Goal: Task Accomplishment & Management: Manage account settings

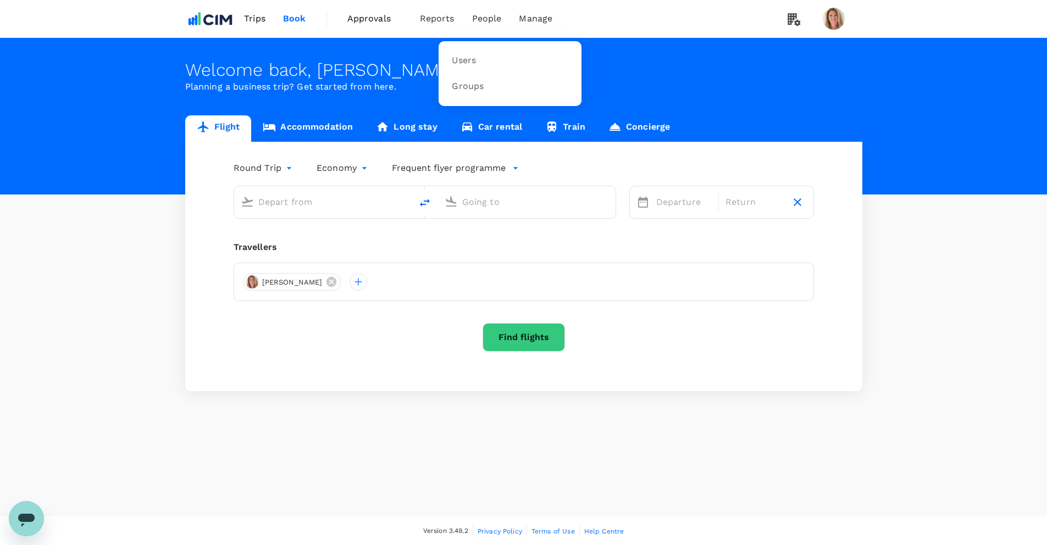
type input "Greenville-Spartanburg Intl (GSP)"
type input "[GEOGRAPHIC_DATA], [GEOGRAPHIC_DATA] (any)"
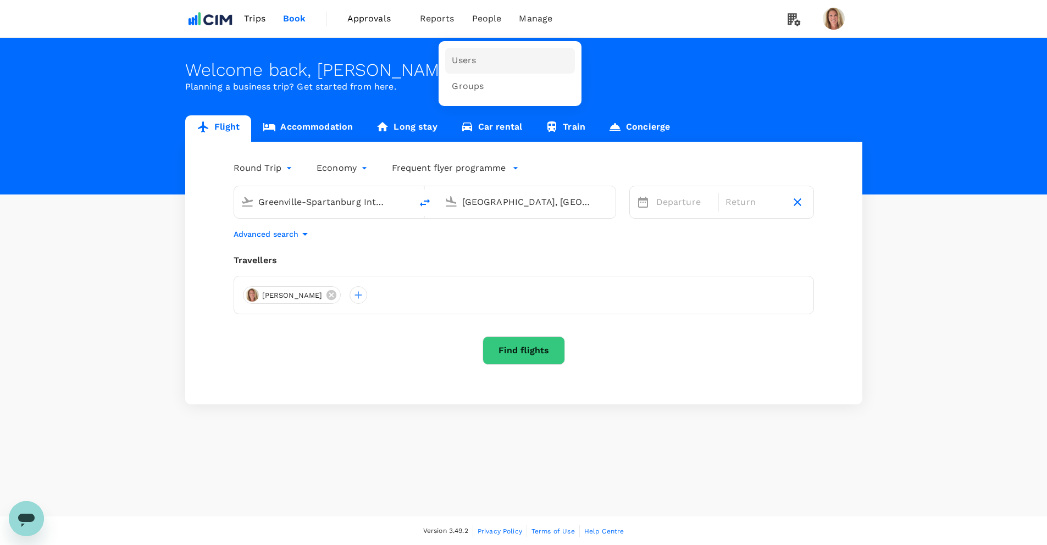
click at [464, 61] on span "Users" at bounding box center [464, 60] width 24 height 13
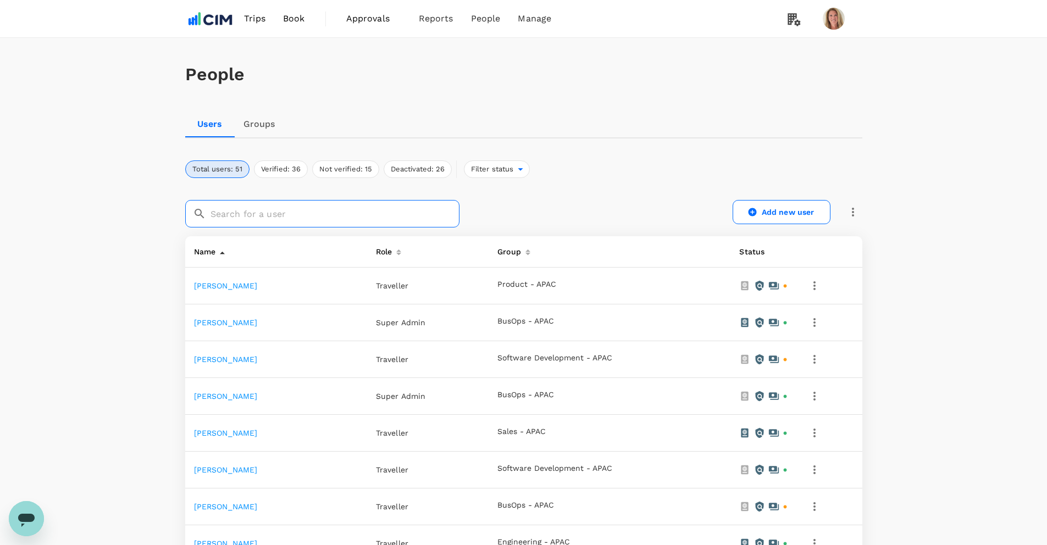
click at [298, 210] on input "text" at bounding box center [334, 213] width 249 height 27
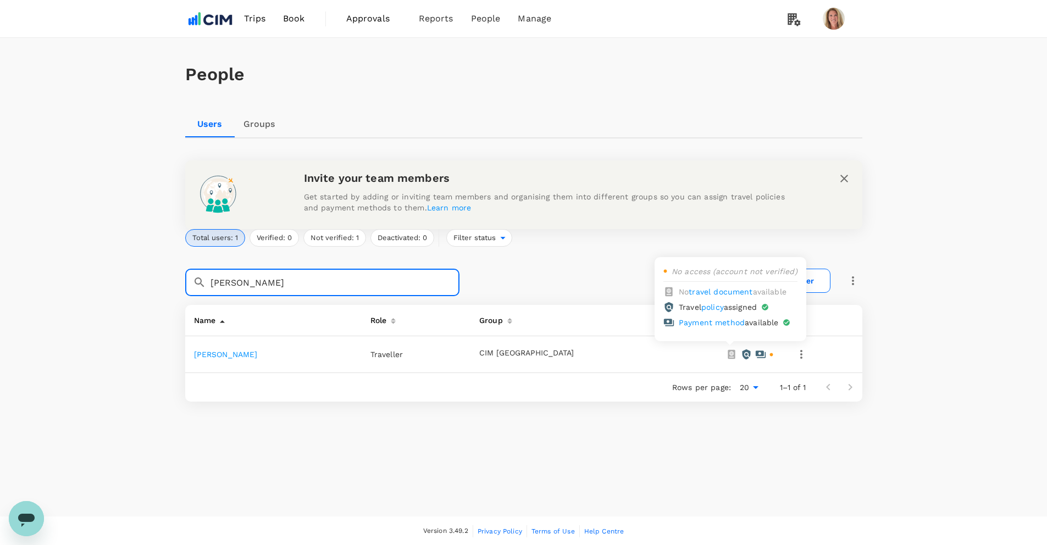
type input "samantha"
click at [755, 354] on icon at bounding box center [760, 354] width 11 height 11
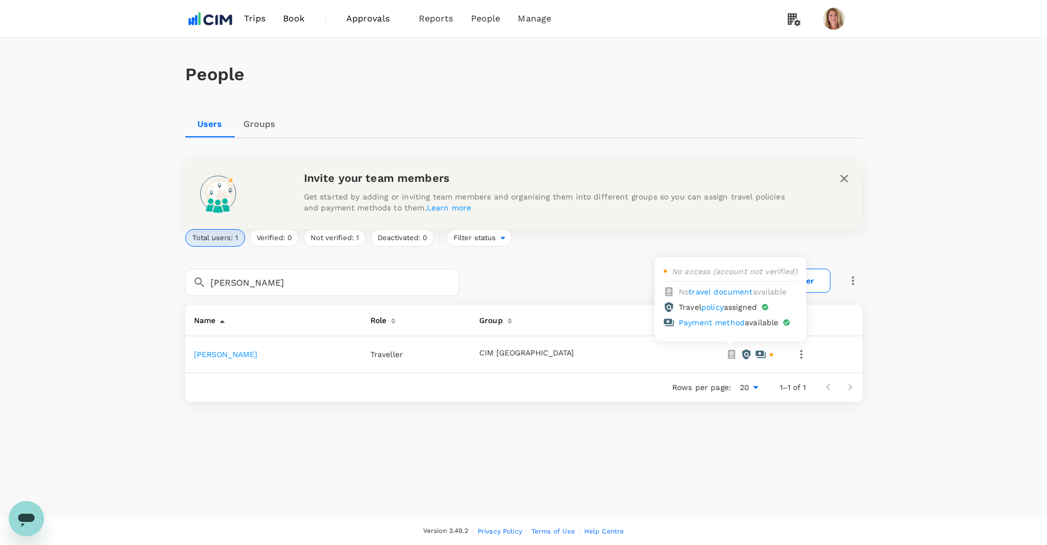
click at [755, 354] on icon at bounding box center [760, 354] width 11 height 11
click at [769, 354] on icon at bounding box center [771, 355] width 4 height 4
click at [794, 355] on icon "button" at bounding box center [800, 354] width 13 height 13
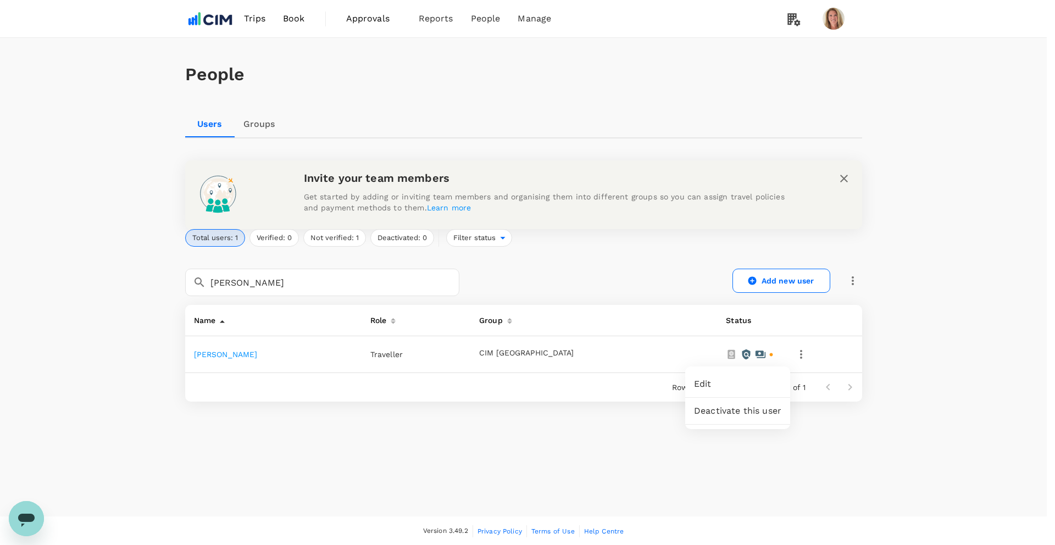
click at [698, 384] on span "Edit" at bounding box center [737, 383] width 87 height 13
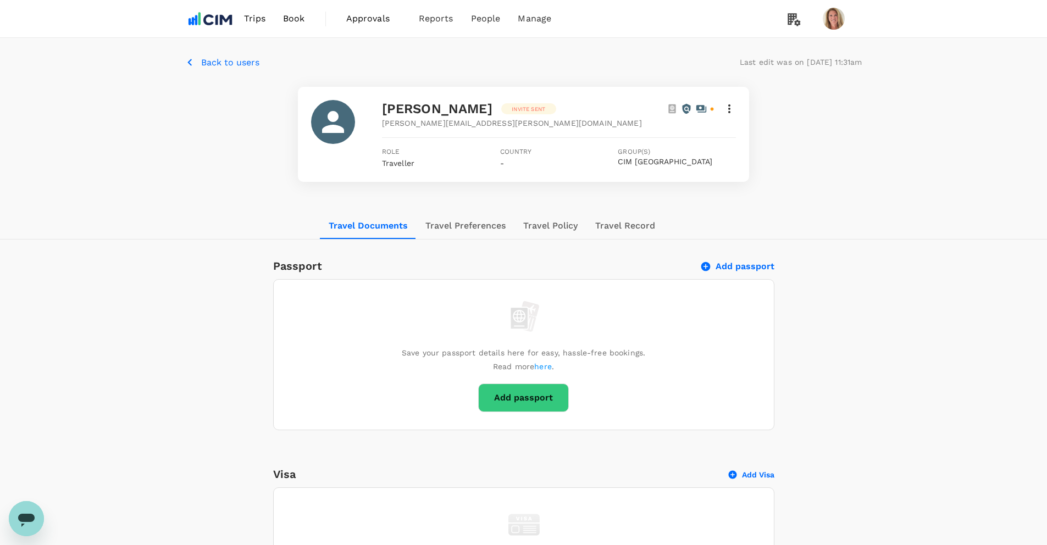
click at [533, 108] on p "Invite sent" at bounding box center [528, 109] width 34 height 8
click at [730, 109] on icon at bounding box center [728, 108] width 13 height 13
click at [730, 109] on div at bounding box center [527, 272] width 1055 height 545
click at [525, 108] on p "Invite sent" at bounding box center [528, 109] width 34 height 8
click at [224, 64] on p "Back to users" at bounding box center [230, 62] width 58 height 13
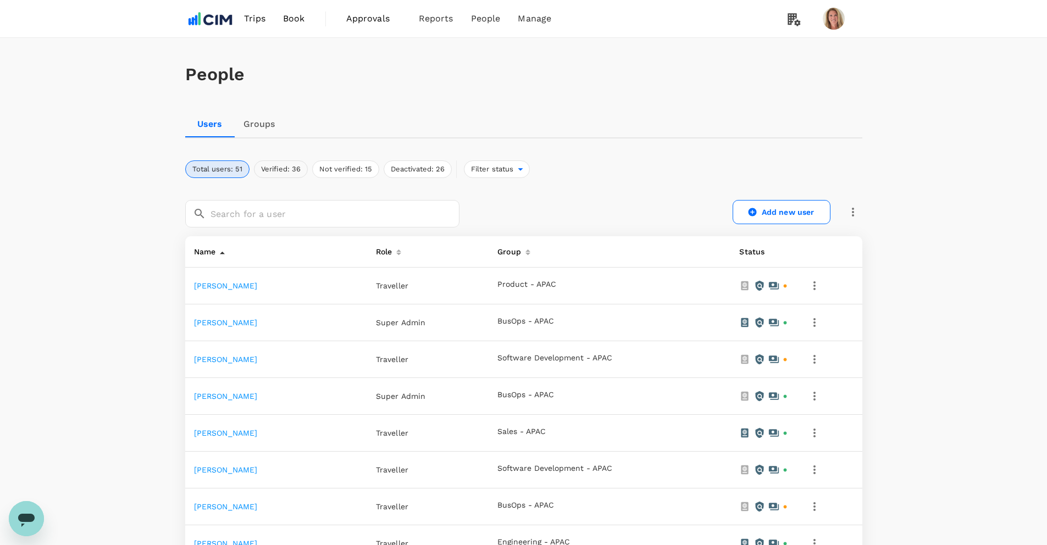
click at [276, 168] on button "Verified: 36" at bounding box center [281, 169] width 54 height 18
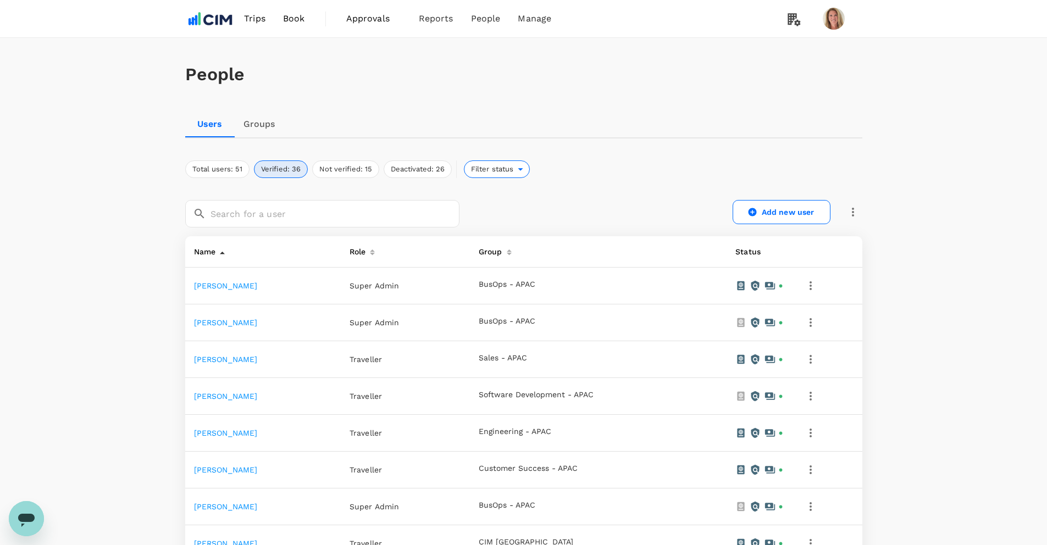
click at [518, 167] on div "Filter status" at bounding box center [497, 169] width 66 height 18
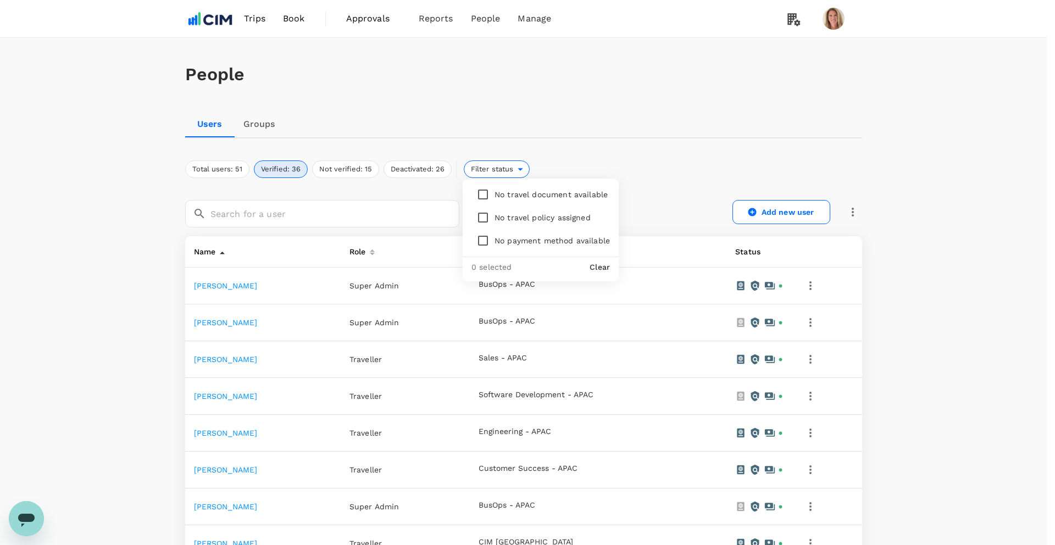
click at [518, 167] on div at bounding box center [527, 272] width 1055 height 545
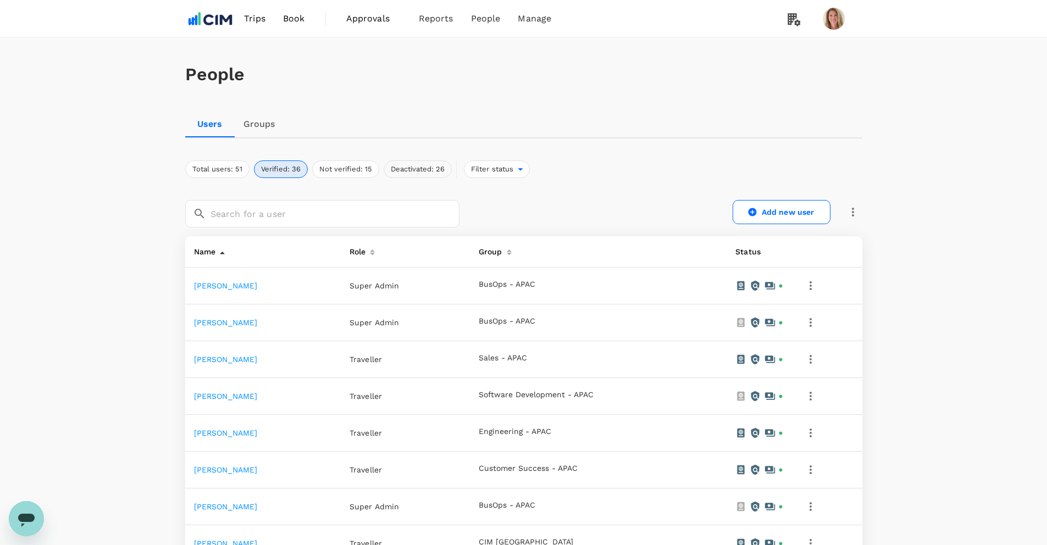
click at [408, 167] on button "Deactivated: 26" at bounding box center [417, 169] width 68 height 18
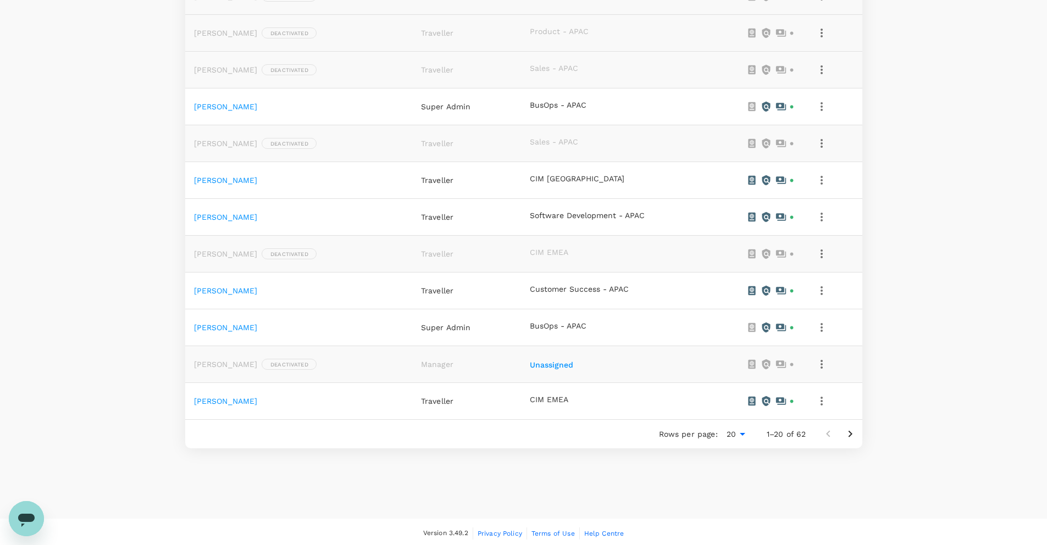
scroll to position [587, 0]
click at [851, 428] on icon "Go to next page" at bounding box center [849, 430] width 13 height 13
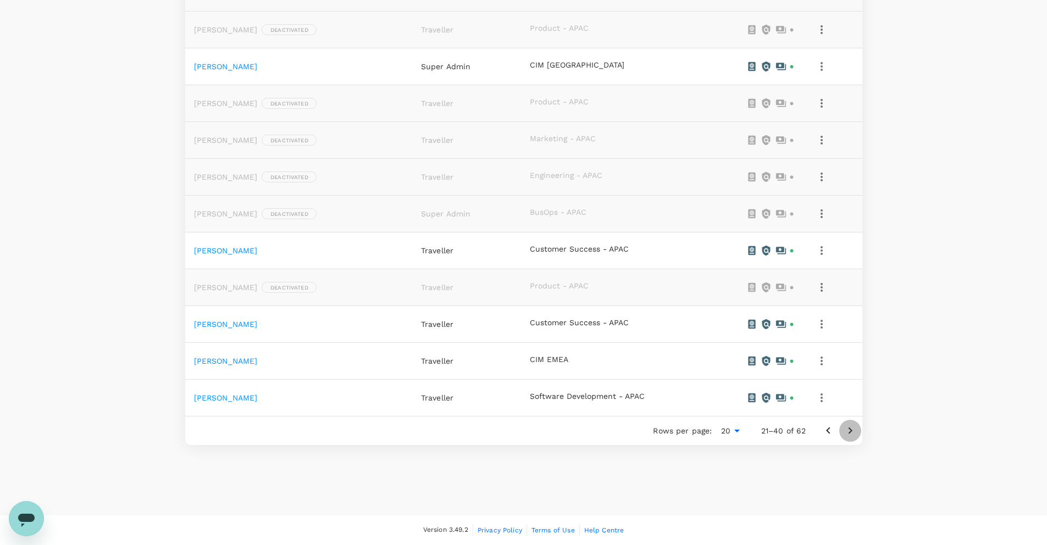
click at [848, 429] on icon "Go to next page" at bounding box center [849, 430] width 13 height 13
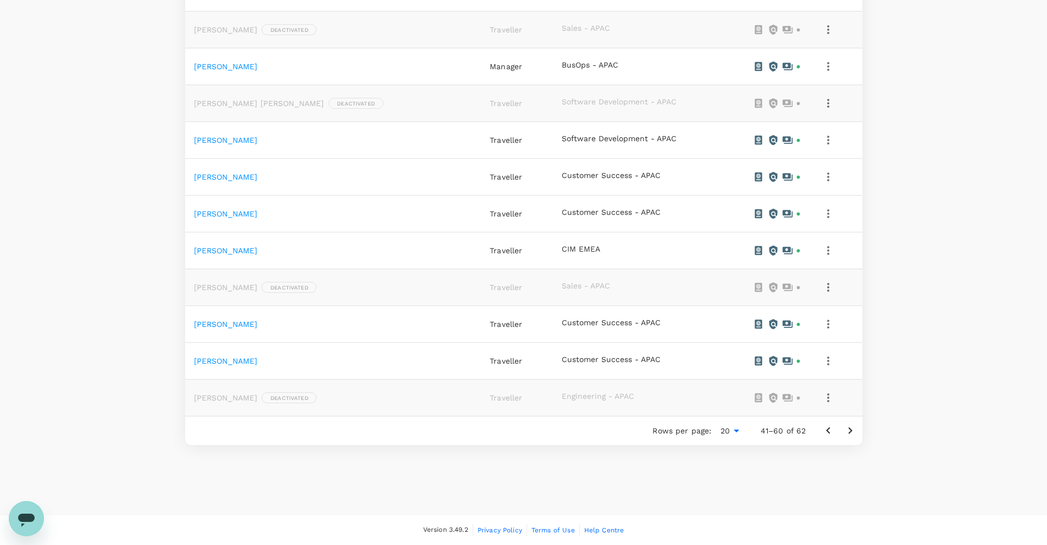
click at [855, 427] on icon "Go to next page" at bounding box center [849, 430] width 13 height 13
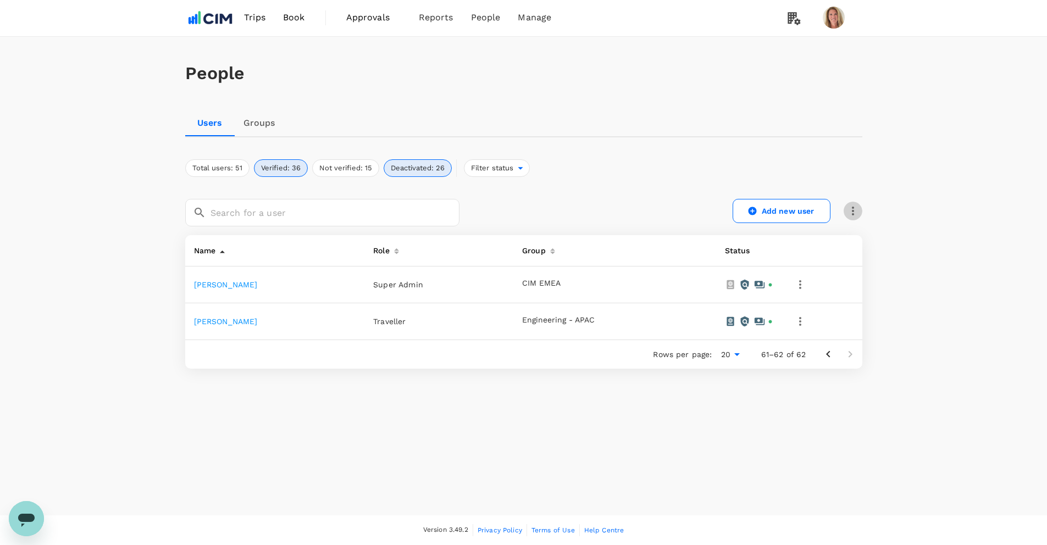
click at [855, 211] on icon "button" at bounding box center [852, 210] width 13 height 13
click at [854, 211] on icon "button" at bounding box center [852, 210] width 13 height 13
click at [209, 167] on button "Total users: 51" at bounding box center [217, 168] width 64 height 18
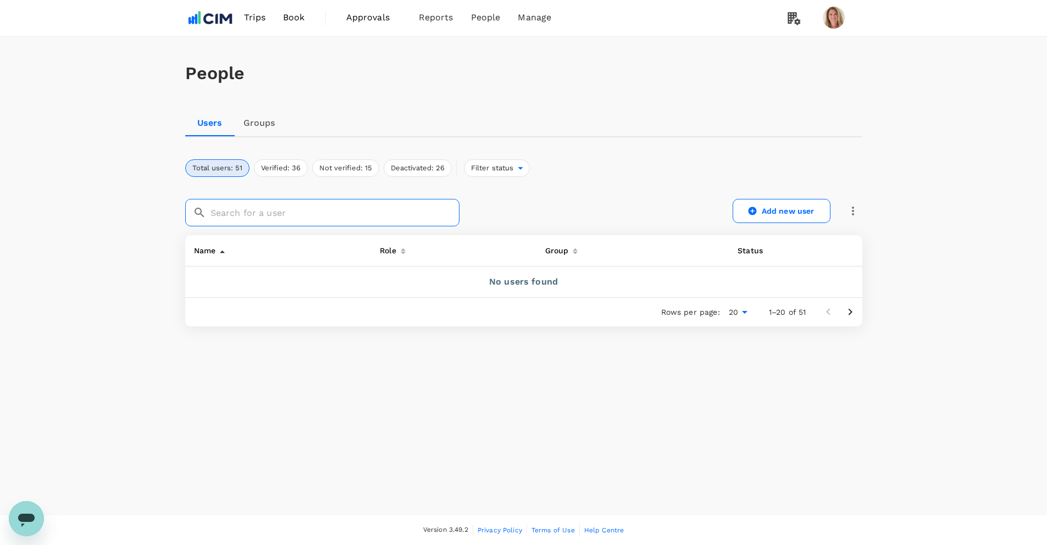
click at [216, 211] on input "text" at bounding box center [334, 212] width 249 height 27
type input "samantha"
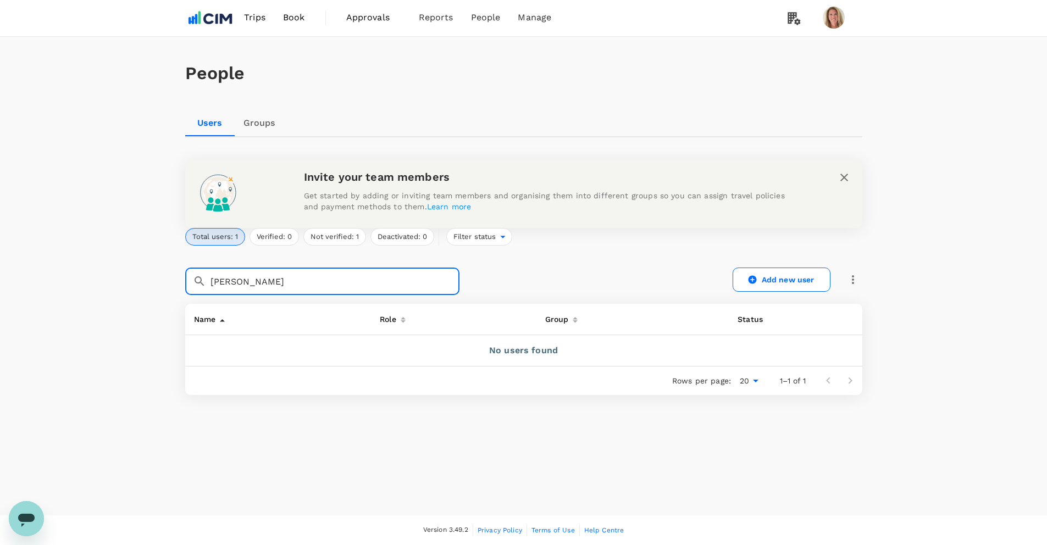
click at [842, 176] on icon "close" at bounding box center [844, 178] width 8 height 8
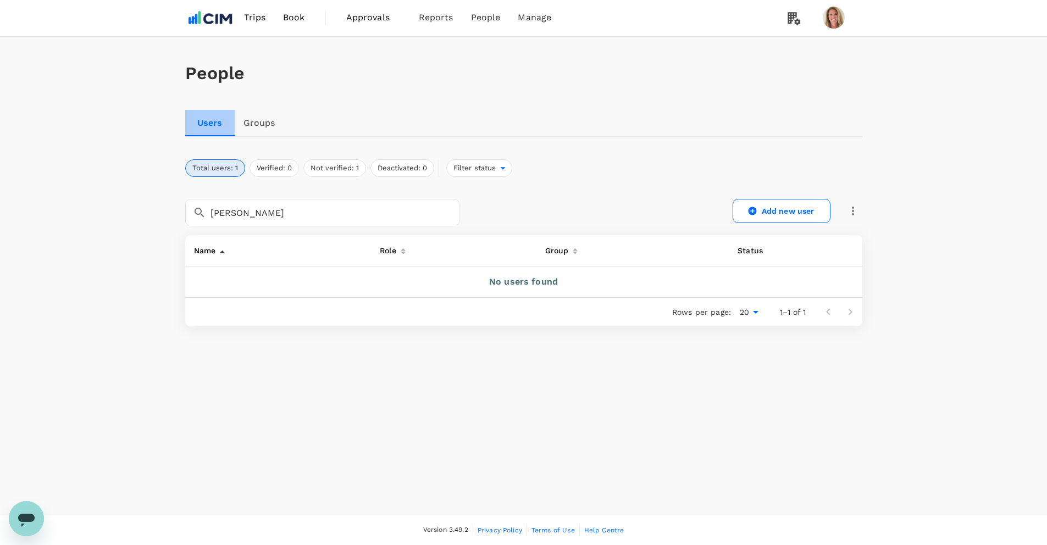
click at [213, 121] on link "Users" at bounding box center [209, 123] width 49 height 26
click at [354, 170] on button "Not verified: 1" at bounding box center [334, 168] width 63 height 18
click at [485, 18] on span "People" at bounding box center [486, 17] width 30 height 13
click at [462, 60] on span "Users" at bounding box center [462, 59] width 24 height 13
click at [210, 164] on button "Total users: 51" at bounding box center [217, 168] width 64 height 18
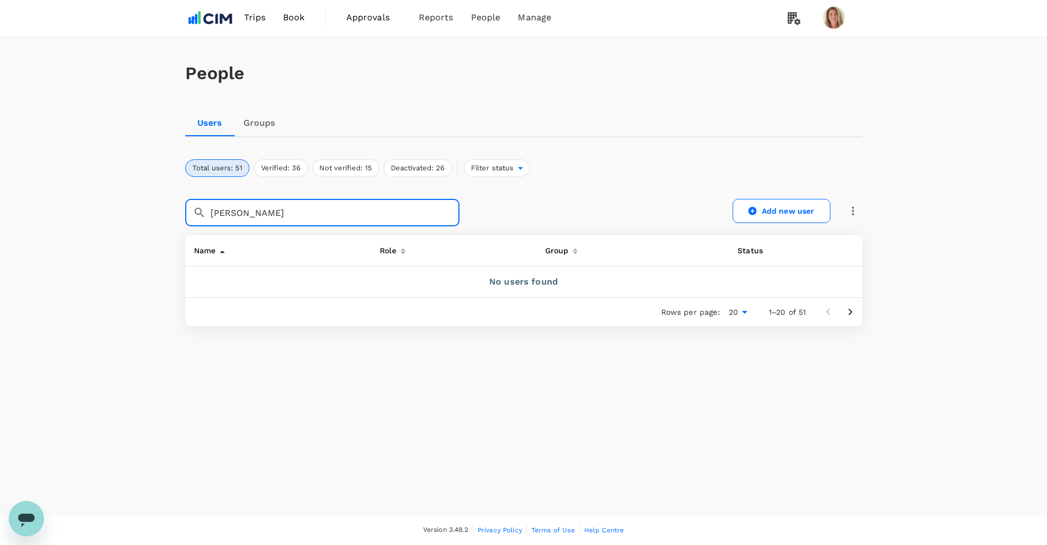
drag, startPoint x: 278, startPoint y: 213, endPoint x: 153, endPoint y: 212, distance: 125.3
click at [153, 212] on div "People Users Groups Total users: 51 Verified: 36 Not verified: 15 Deactivated: …" at bounding box center [523, 276] width 1047 height 478
click at [208, 121] on link "Users" at bounding box center [209, 123] width 49 height 26
click at [214, 166] on button "Total users: 51" at bounding box center [217, 168] width 64 height 18
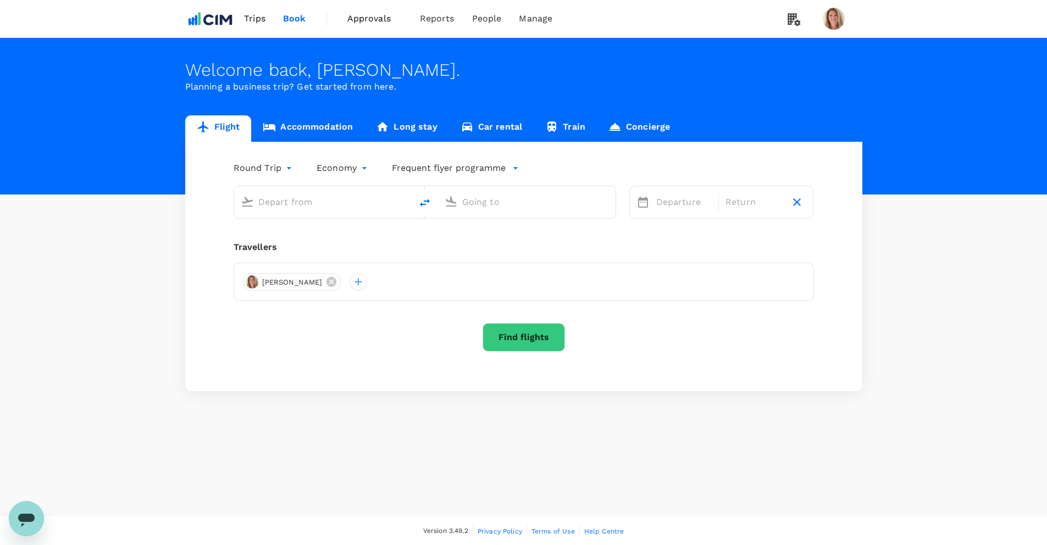
type input "Greenville-Spartanburg Intl (GSP)"
type input "[GEOGRAPHIC_DATA], [GEOGRAPHIC_DATA] (any)"
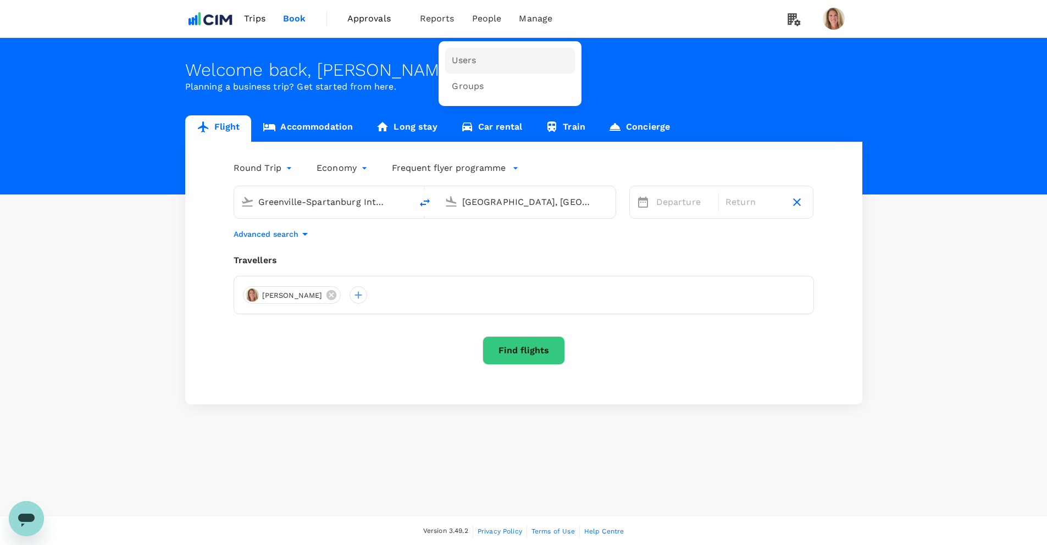
click at [462, 58] on span "Users" at bounding box center [464, 60] width 24 height 13
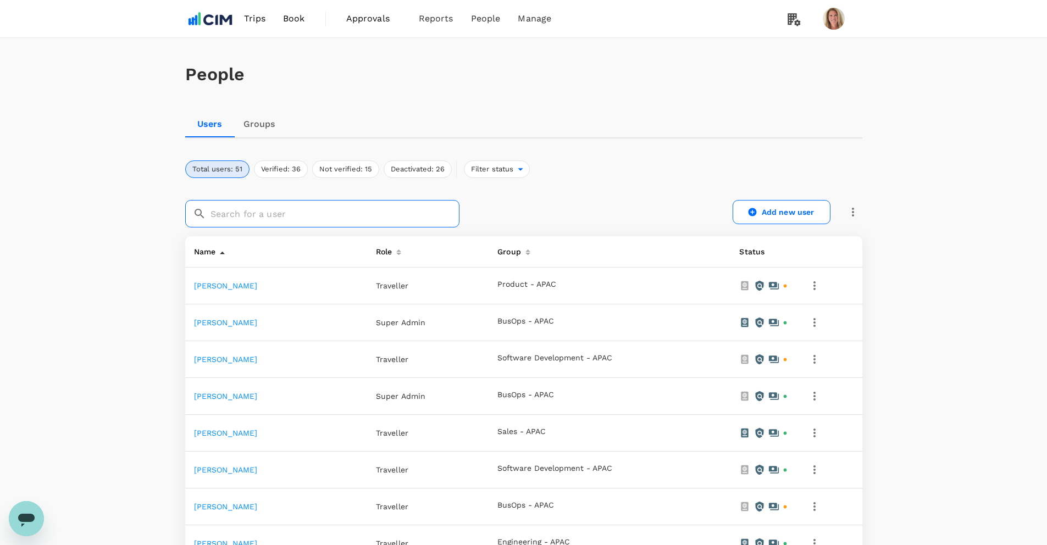
click at [272, 211] on input "text" at bounding box center [334, 213] width 249 height 27
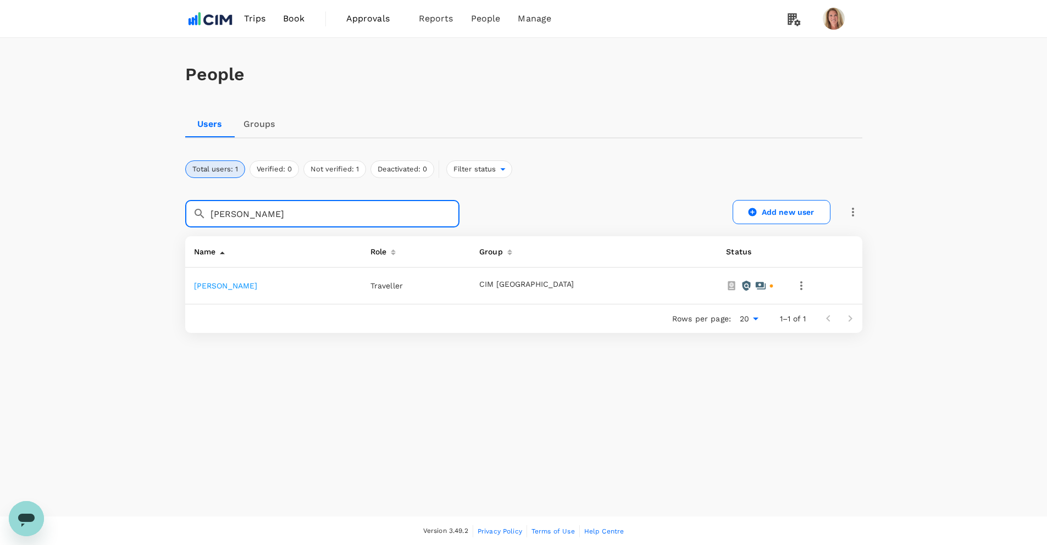
type input "samantha"
click at [794, 285] on icon "button" at bounding box center [800, 285] width 13 height 13
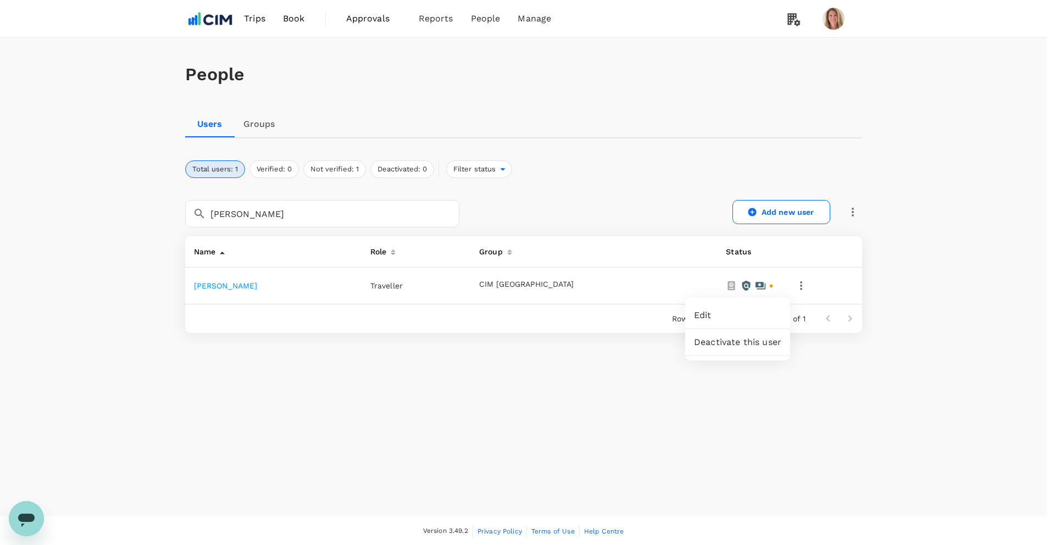
click at [779, 285] on div at bounding box center [527, 272] width 1055 height 545
click at [229, 285] on link "Samantha Gibson" at bounding box center [226, 285] width 64 height 9
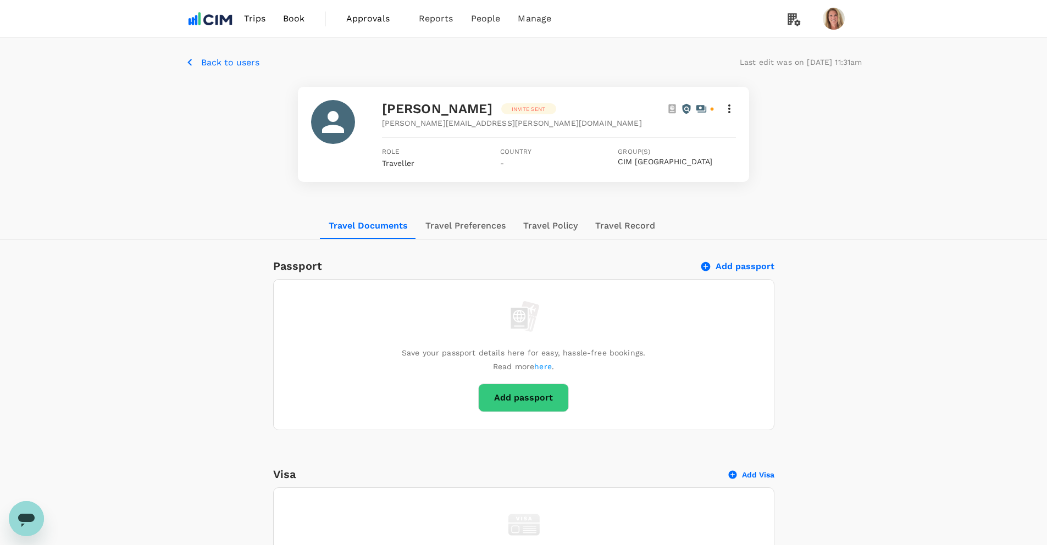
click at [731, 108] on icon at bounding box center [728, 108] width 13 height 13
click at [731, 108] on div at bounding box center [527, 272] width 1055 height 545
click at [224, 62] on p "Back to users" at bounding box center [230, 62] width 58 height 13
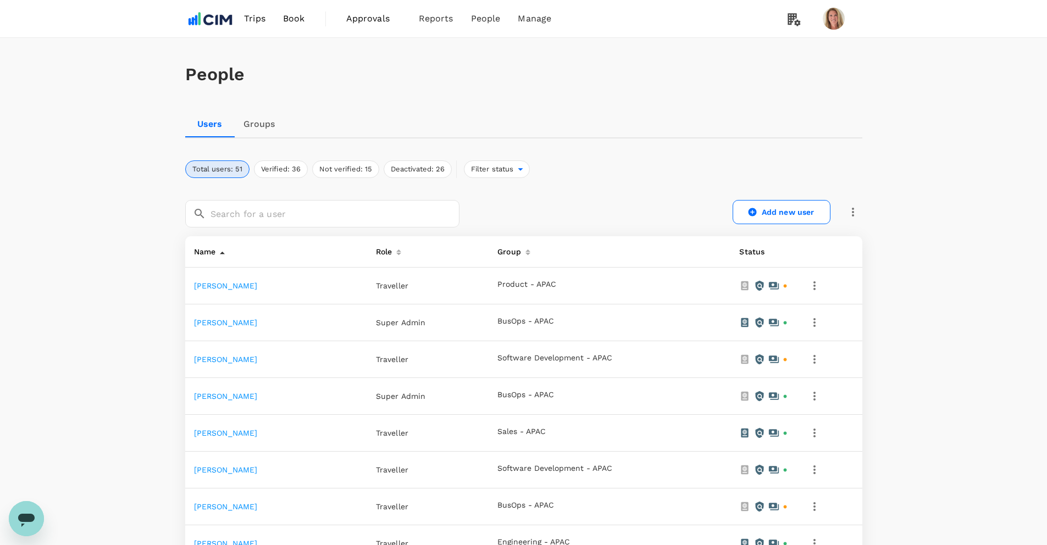
click at [815, 288] on icon "button" at bounding box center [814, 285] width 13 height 13
click at [815, 286] on div at bounding box center [527, 272] width 1055 height 545
click at [854, 211] on icon "button" at bounding box center [852, 211] width 13 height 13
click at [875, 233] on span "Send invitation email" at bounding box center [898, 234] width 92 height 13
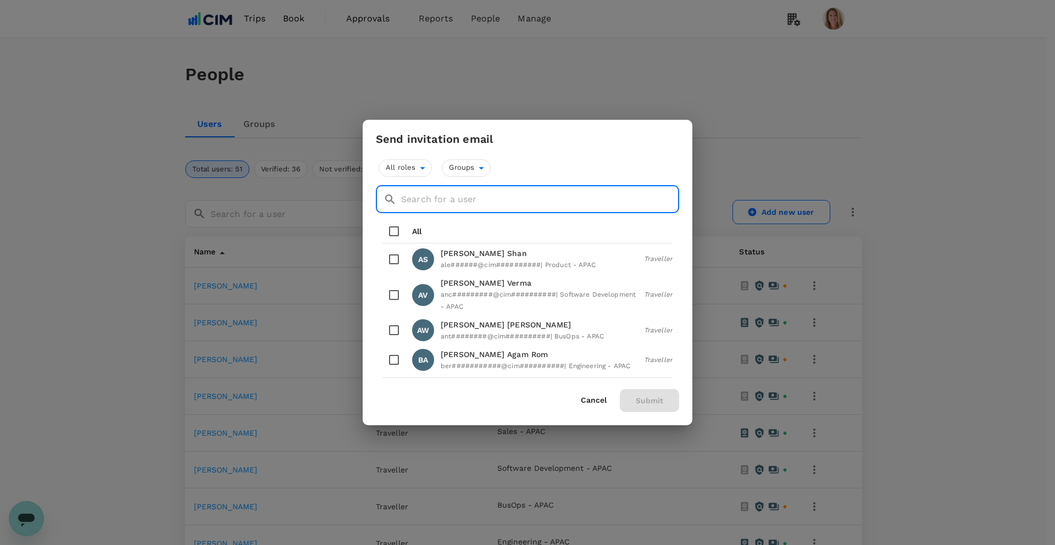
click at [419, 199] on input "text" at bounding box center [540, 199] width 278 height 27
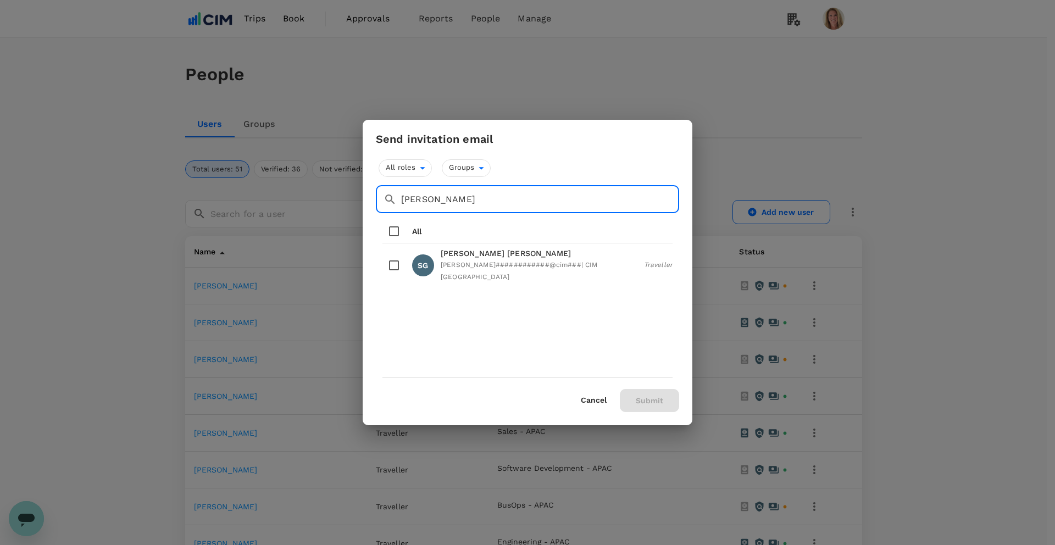
type input "samantha"
click at [393, 258] on input "checkbox" at bounding box center [393, 265] width 23 height 23
checkbox input "true"
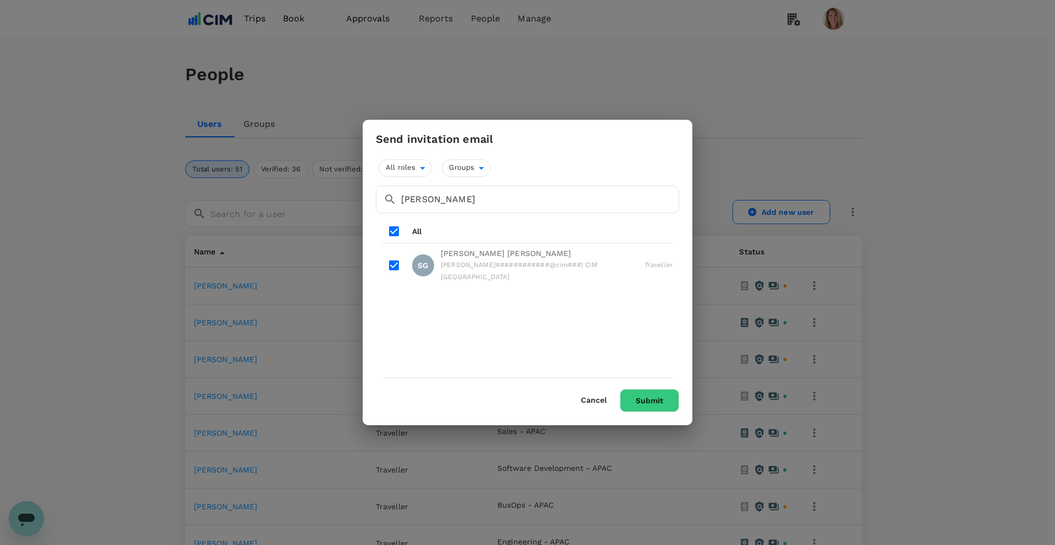
click at [397, 233] on input "checkbox" at bounding box center [393, 231] width 23 height 23
checkbox input "false"
click at [396, 259] on input "checkbox" at bounding box center [393, 265] width 23 height 23
checkbox input "true"
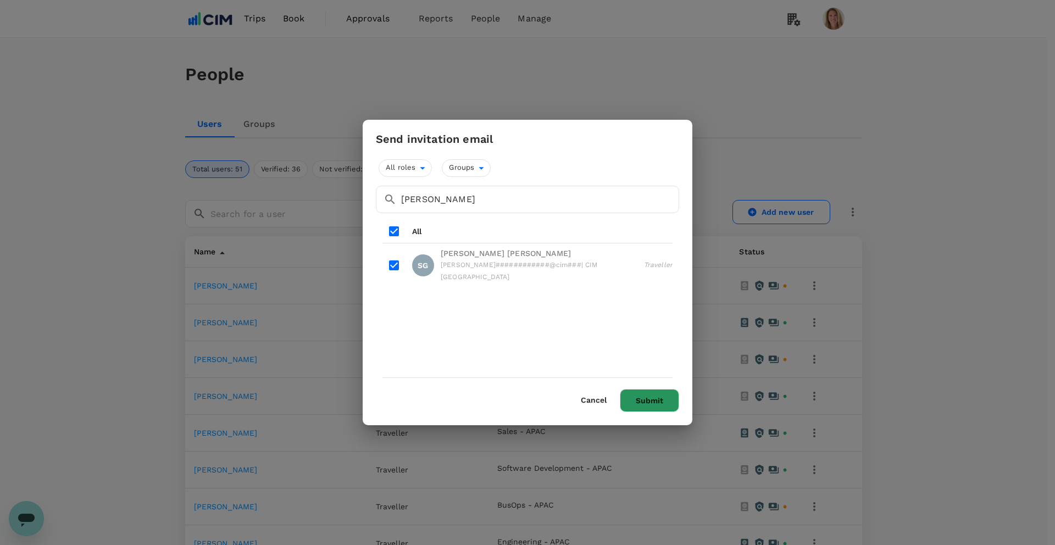
click at [650, 399] on button "Submit" at bounding box center [649, 400] width 59 height 23
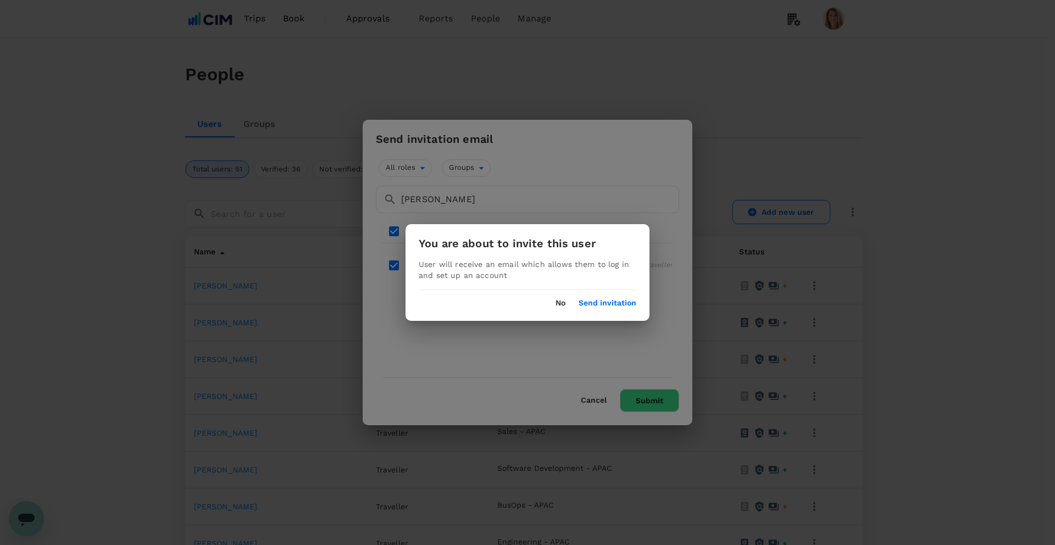
click at [606, 301] on button "Send invitation" at bounding box center [607, 303] width 58 height 9
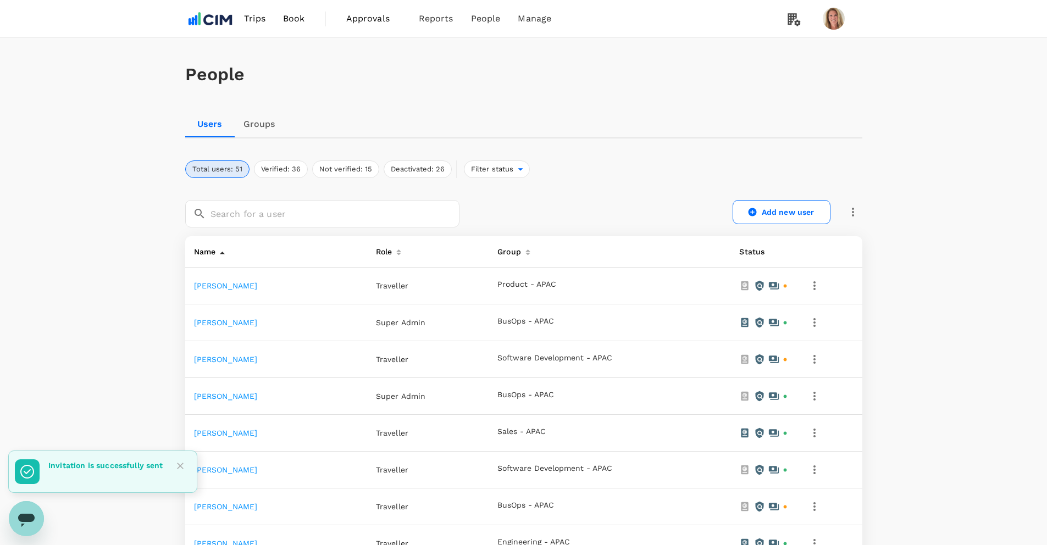
click at [853, 213] on icon "button" at bounding box center [852, 212] width 2 height 9
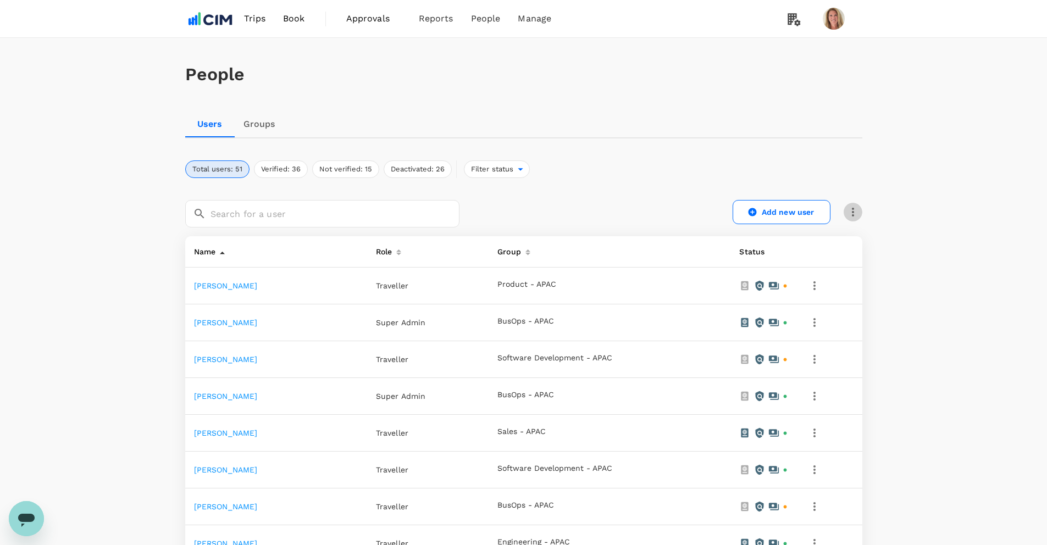
click at [852, 210] on icon "button" at bounding box center [852, 211] width 13 height 13
click at [864, 234] on span "Send invitation email" at bounding box center [898, 234] width 92 height 13
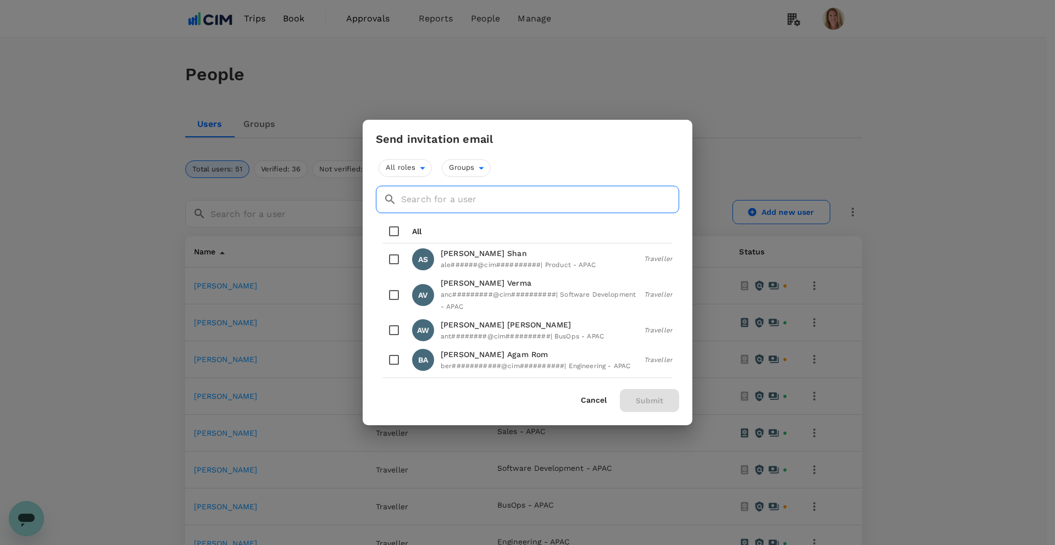
click at [410, 195] on input "text" at bounding box center [540, 199] width 278 height 27
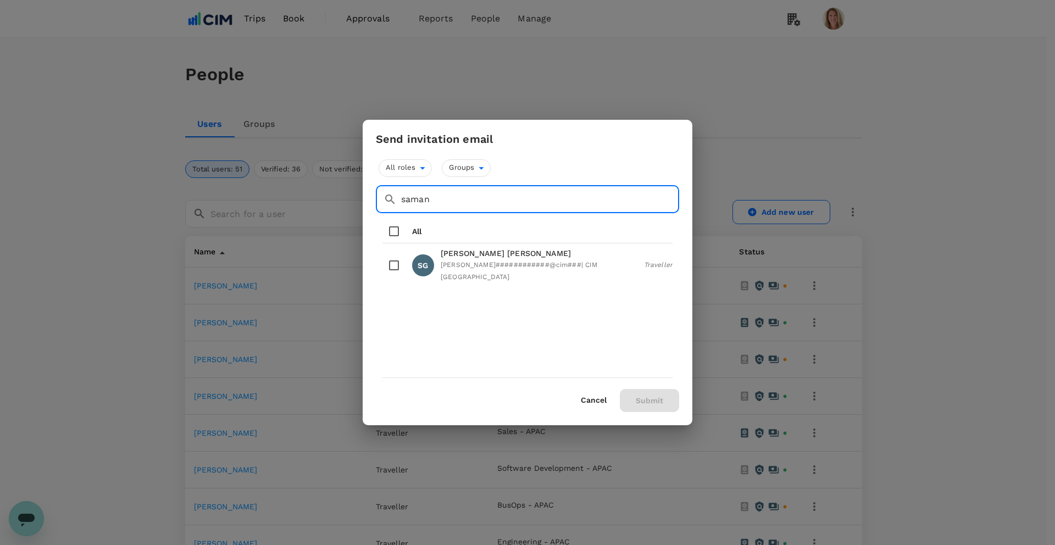
type input "saman"
click at [393, 260] on input "checkbox" at bounding box center [393, 265] width 23 height 23
checkbox input "true"
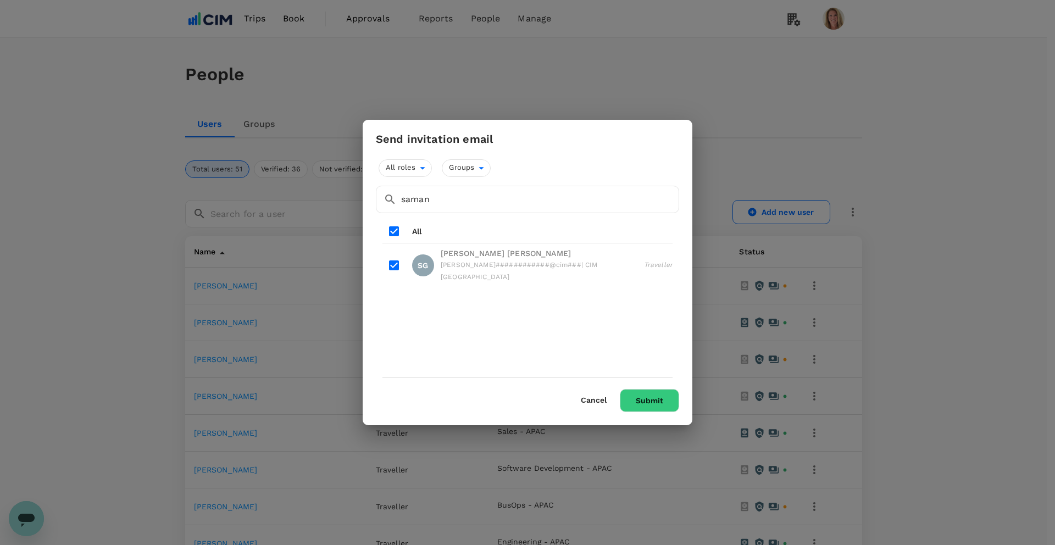
click at [648, 397] on button "Submit" at bounding box center [649, 400] width 59 height 23
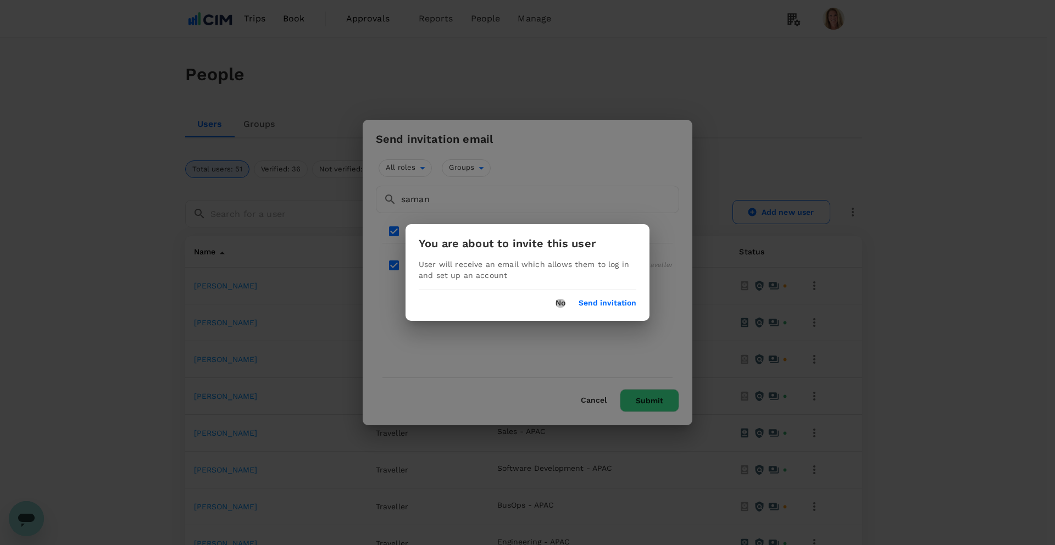
click at [559, 301] on button "No" at bounding box center [560, 303] width 10 height 9
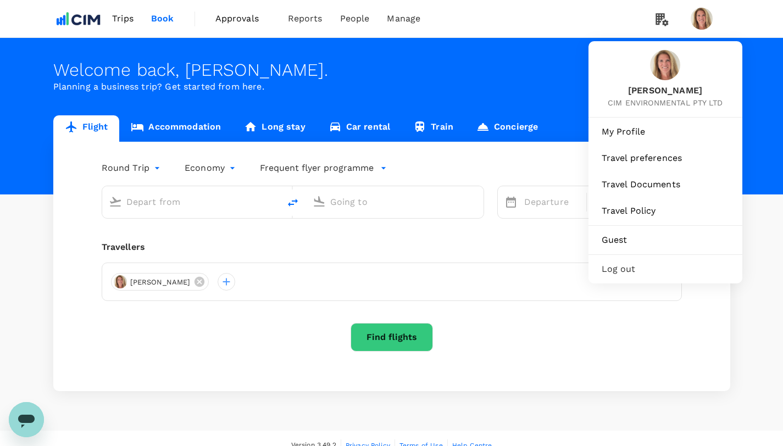
type input "Greenville-Spartanburg Intl (GSP)"
type input "[GEOGRAPHIC_DATA], [GEOGRAPHIC_DATA] (any)"
type input "Greenville-Spartanburg Intl (GSP)"
type input "[GEOGRAPHIC_DATA], [GEOGRAPHIC_DATA] (any)"
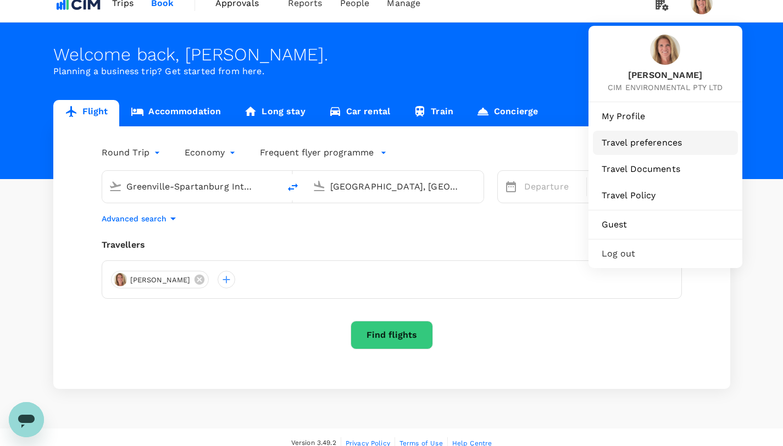
scroll to position [27, 0]
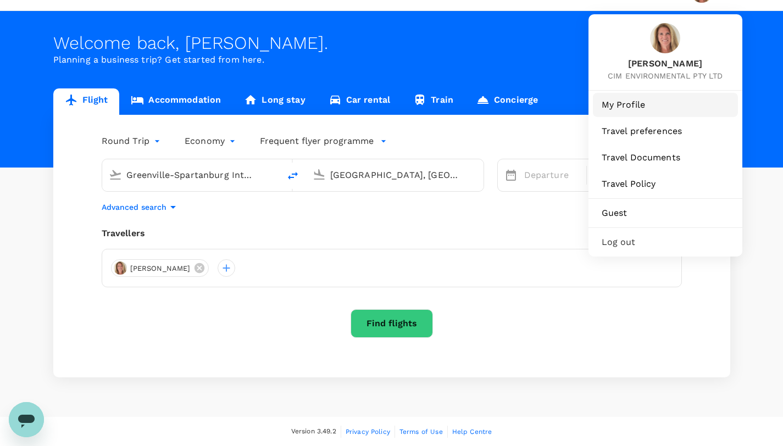
click at [633, 103] on span "My Profile" at bounding box center [665, 104] width 127 height 13
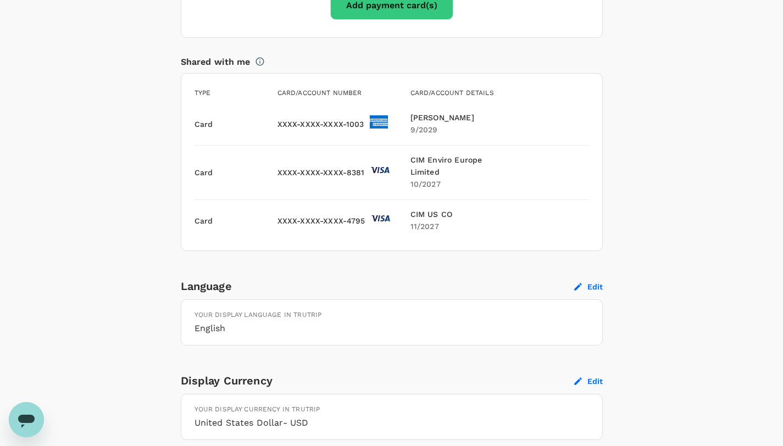
scroll to position [929, 0]
